Goal: Register for event/course

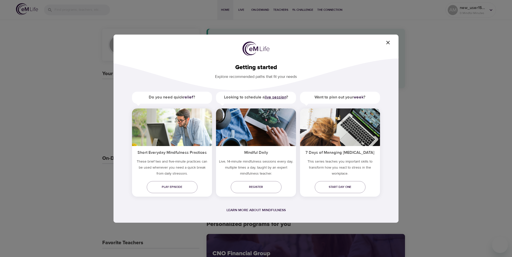
click at [279, 97] on b "live session" at bounding box center [276, 97] width 22 height 5
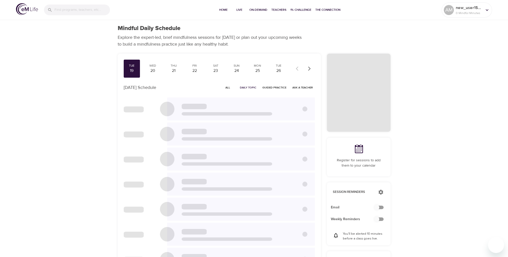
checkbox input "true"
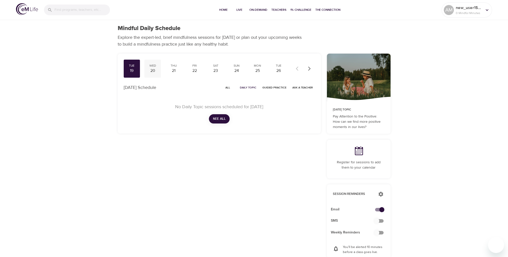
click at [154, 69] on div "20" at bounding box center [153, 71] width 13 height 6
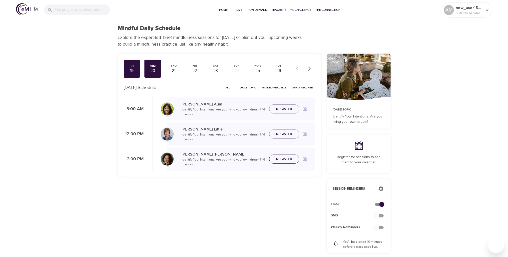
click at [288, 157] on span "Register" at bounding box center [284, 159] width 16 height 6
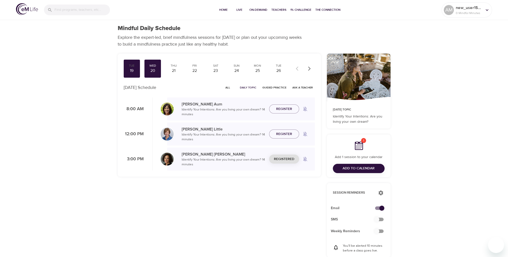
click at [365, 167] on span "Add to Calendar" at bounding box center [359, 168] width 32 height 6
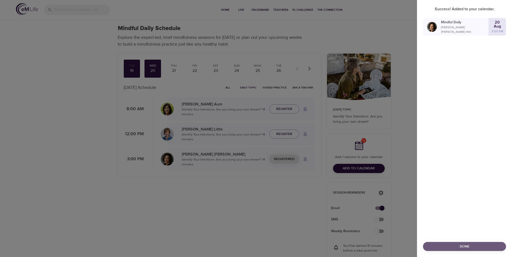
click at [470, 244] on span "Done" at bounding box center [464, 246] width 75 height 6
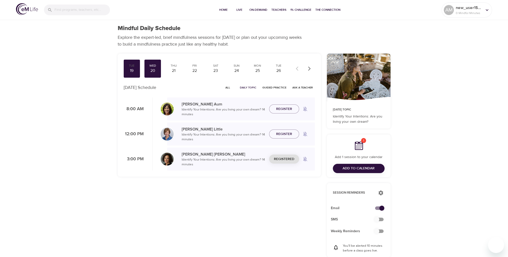
click at [209, 160] on p "Identify Your Intentions: Are you living your own dream? · 14 minutes" at bounding box center [224, 162] width 84 height 10
click at [166, 158] on img at bounding box center [167, 158] width 13 height 13
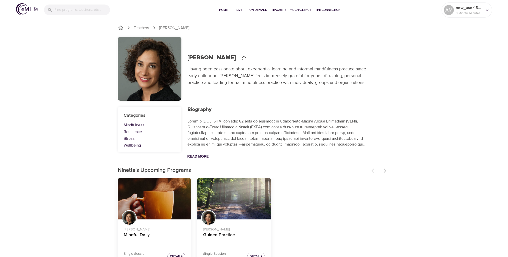
scroll to position [12, 0]
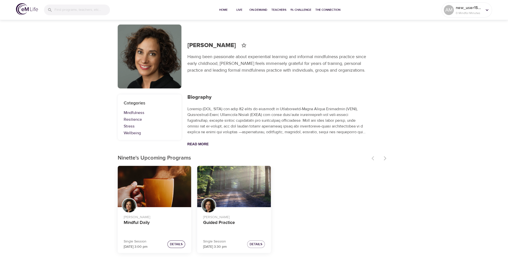
click at [176, 243] on span "Details" at bounding box center [176, 244] width 13 height 6
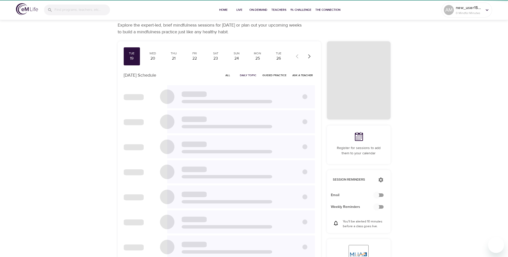
checkbox input "true"
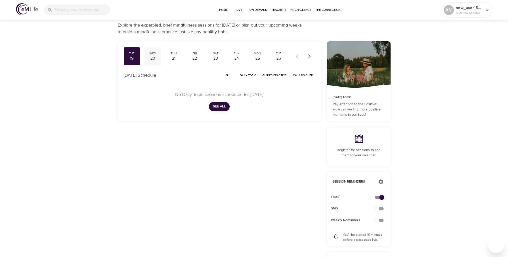
click at [152, 54] on div "Wed" at bounding box center [153, 53] width 13 height 4
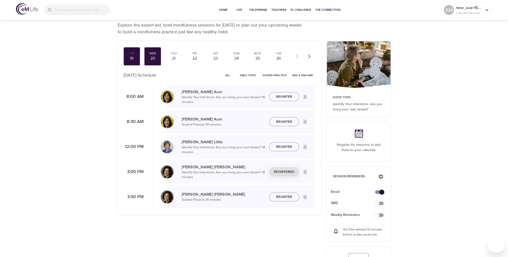
click at [229, 196] on p "Ninette Hupp" at bounding box center [224, 194] width 84 height 6
click at [216, 169] on p "Ninette Hupp" at bounding box center [224, 167] width 84 height 6
click at [168, 173] on img at bounding box center [167, 171] width 13 height 13
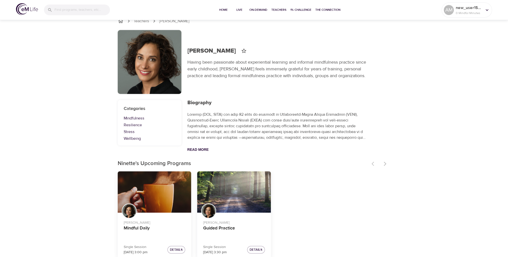
scroll to position [12, 0]
